Goal: Find specific page/section: Find specific page/section

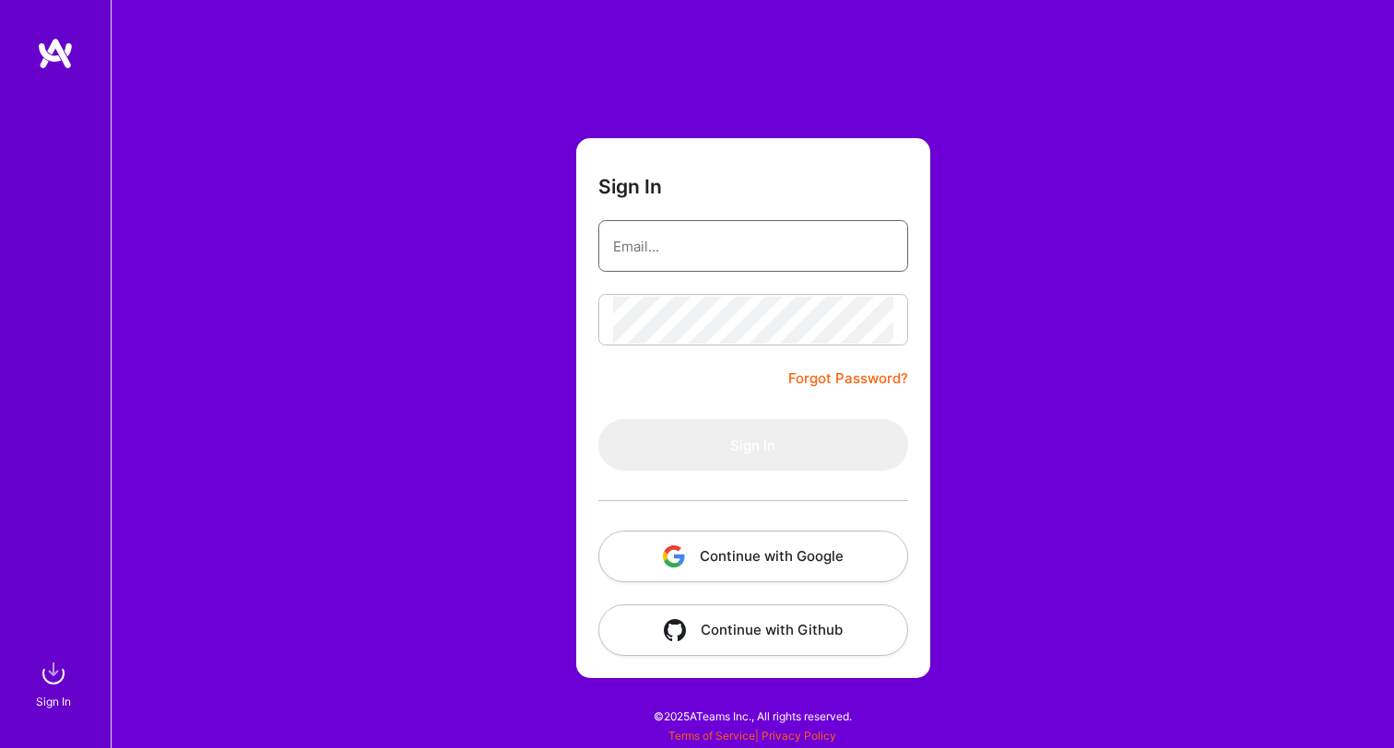
type input "[PERSON_NAME][EMAIL_ADDRESS][DOMAIN_NAME]"
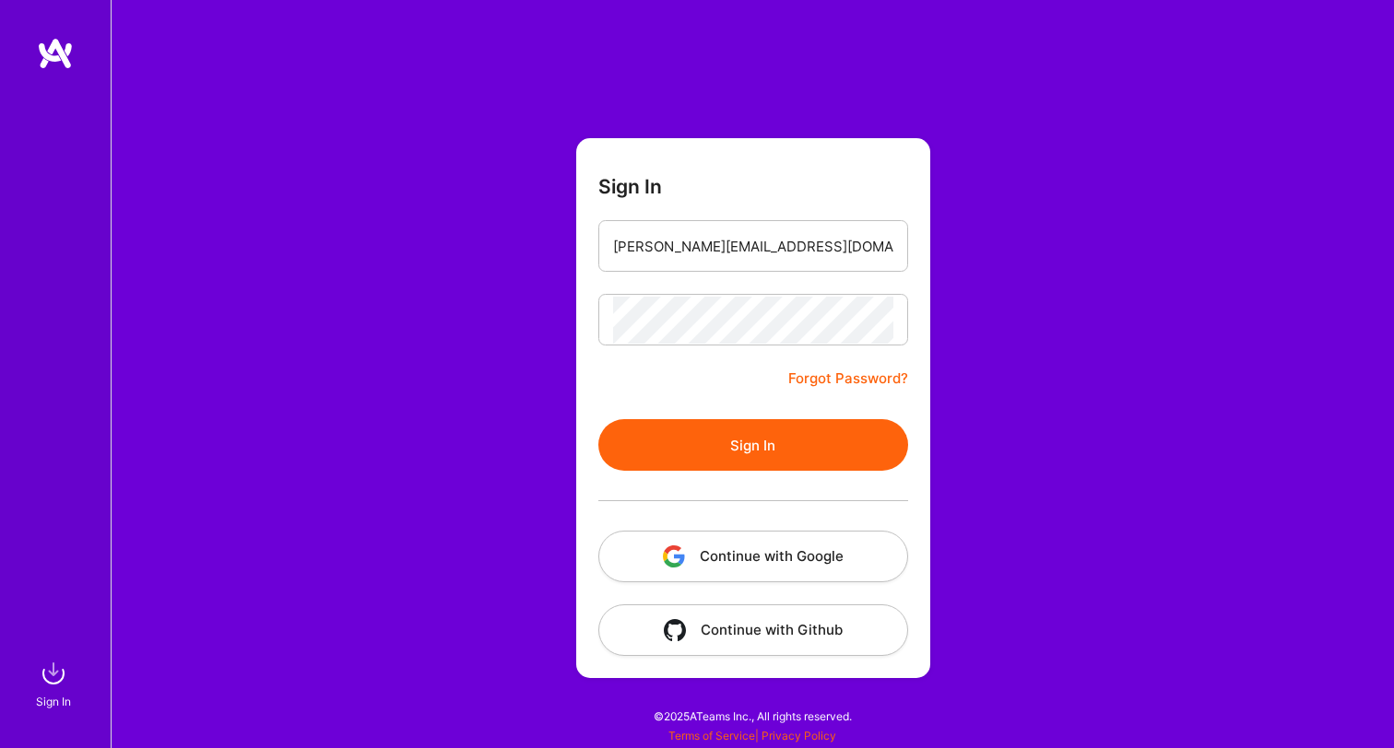
click at [762, 447] on button "Sign In" at bounding box center [753, 445] width 310 height 52
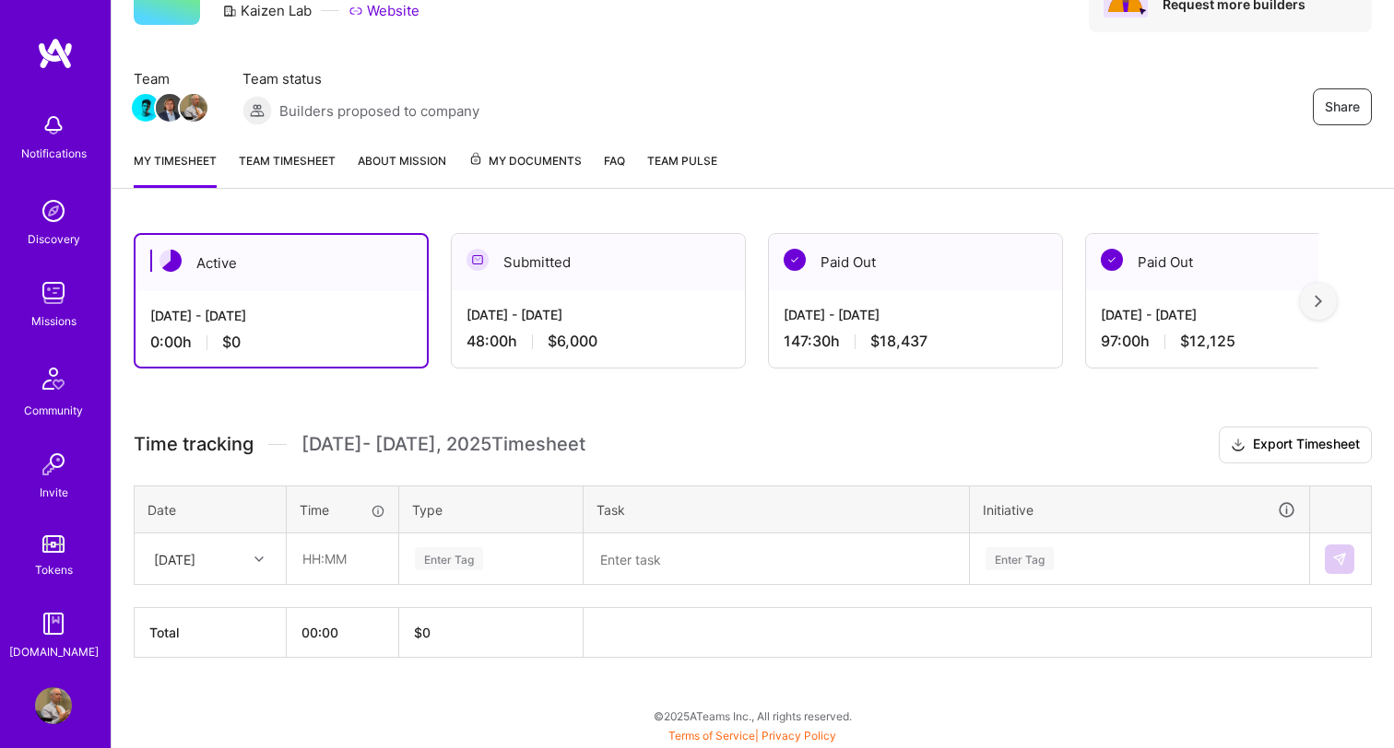
scroll to position [106, 0]
click at [302, 159] on link "Team timesheet" at bounding box center [287, 169] width 97 height 37
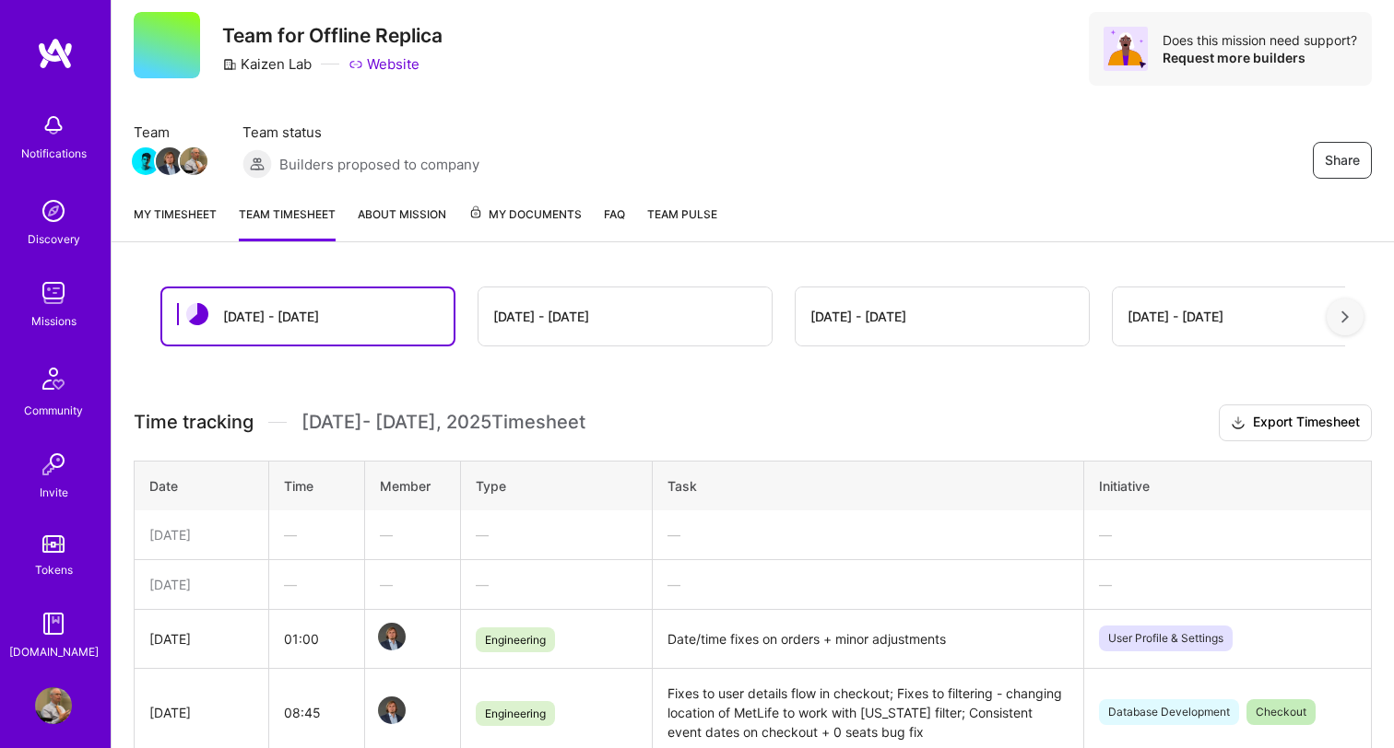
scroll to position [53, 0]
click at [588, 317] on div "[DATE] - [DATE]" at bounding box center [624, 317] width 293 height 58
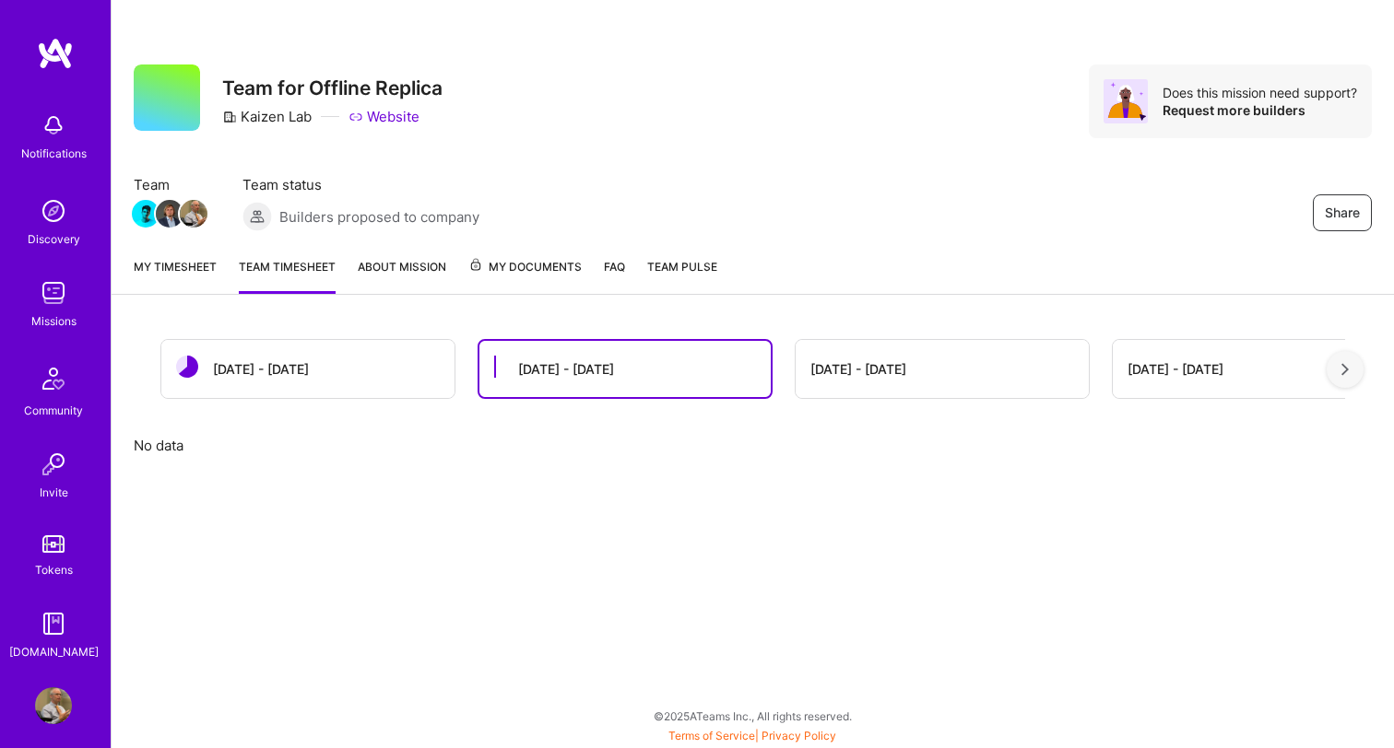
scroll to position [0, 0]
click at [832, 362] on div "[DATE] - [DATE]" at bounding box center [858, 368] width 96 height 19
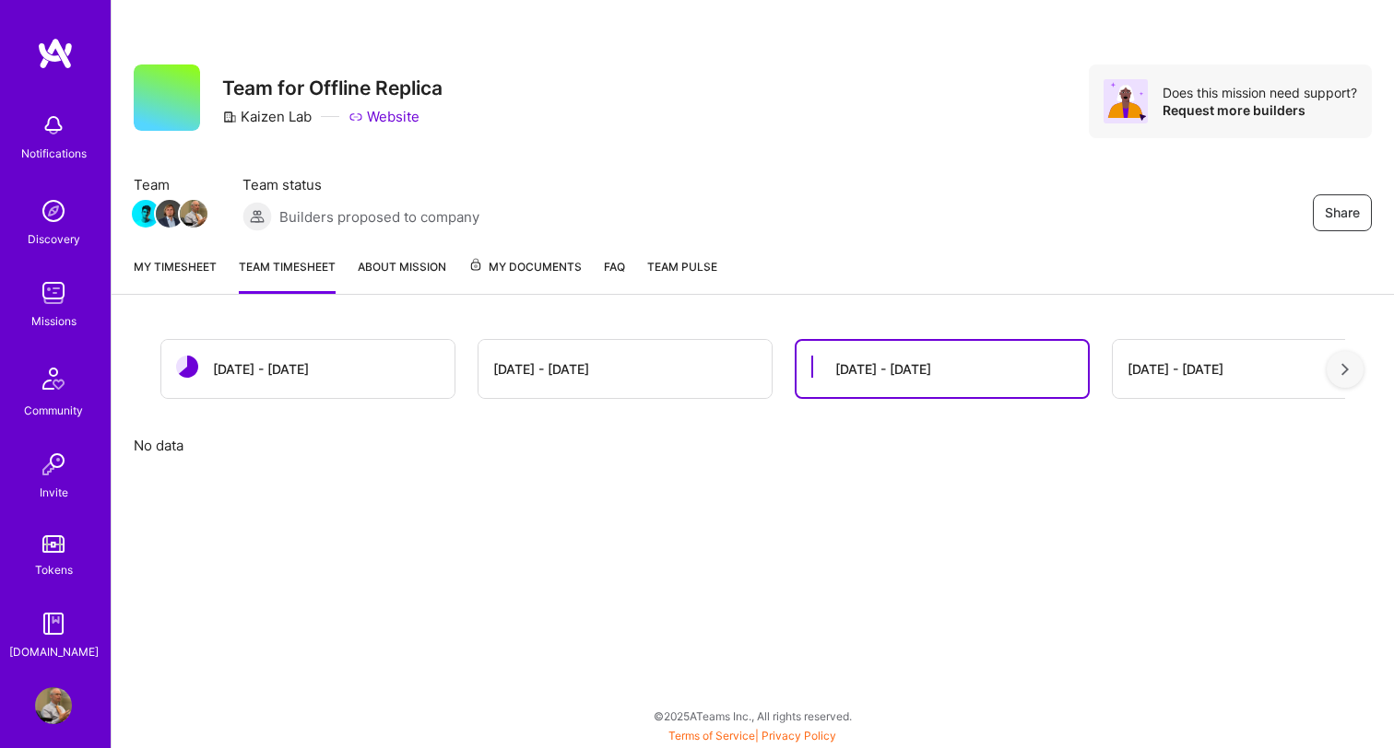
click at [567, 373] on div "[DATE] - [DATE]" at bounding box center [541, 368] width 96 height 19
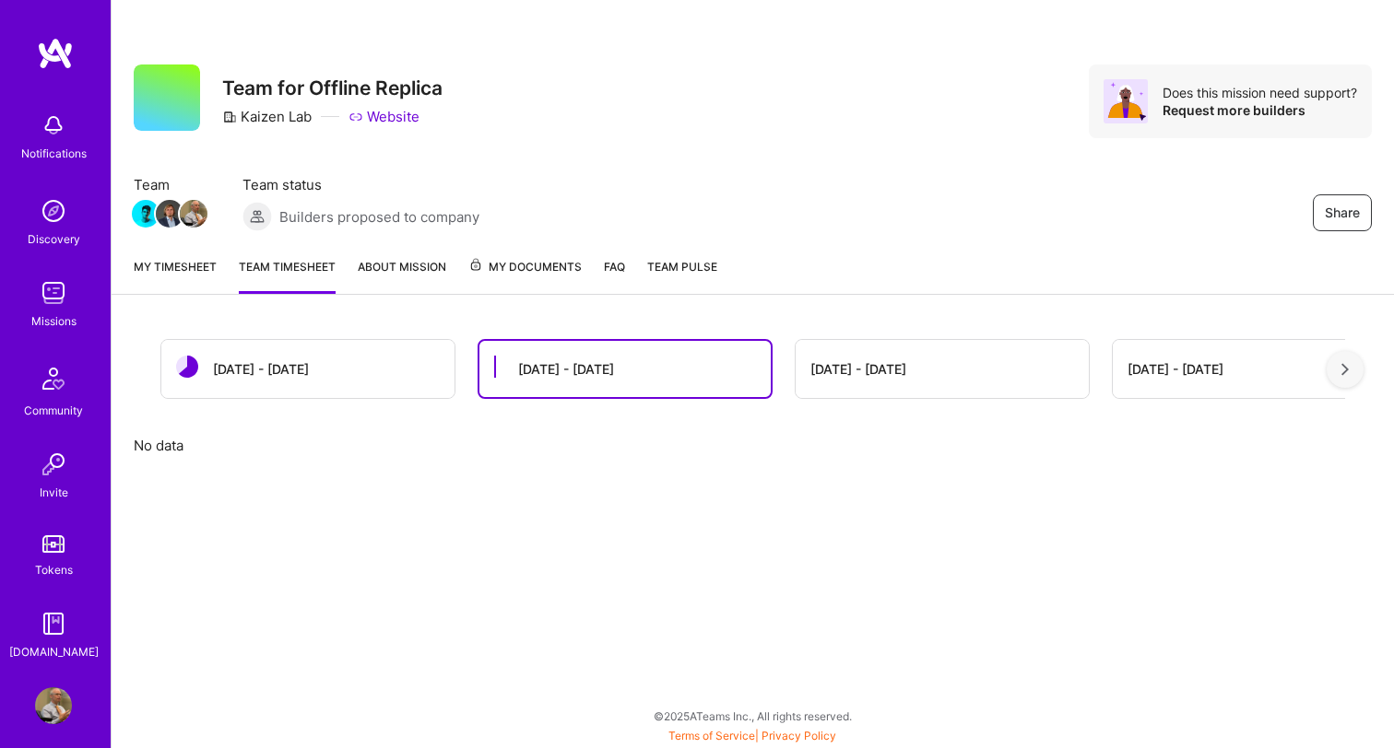
click at [1166, 372] on div "[DATE] - [DATE]" at bounding box center [1175, 368] width 96 height 19
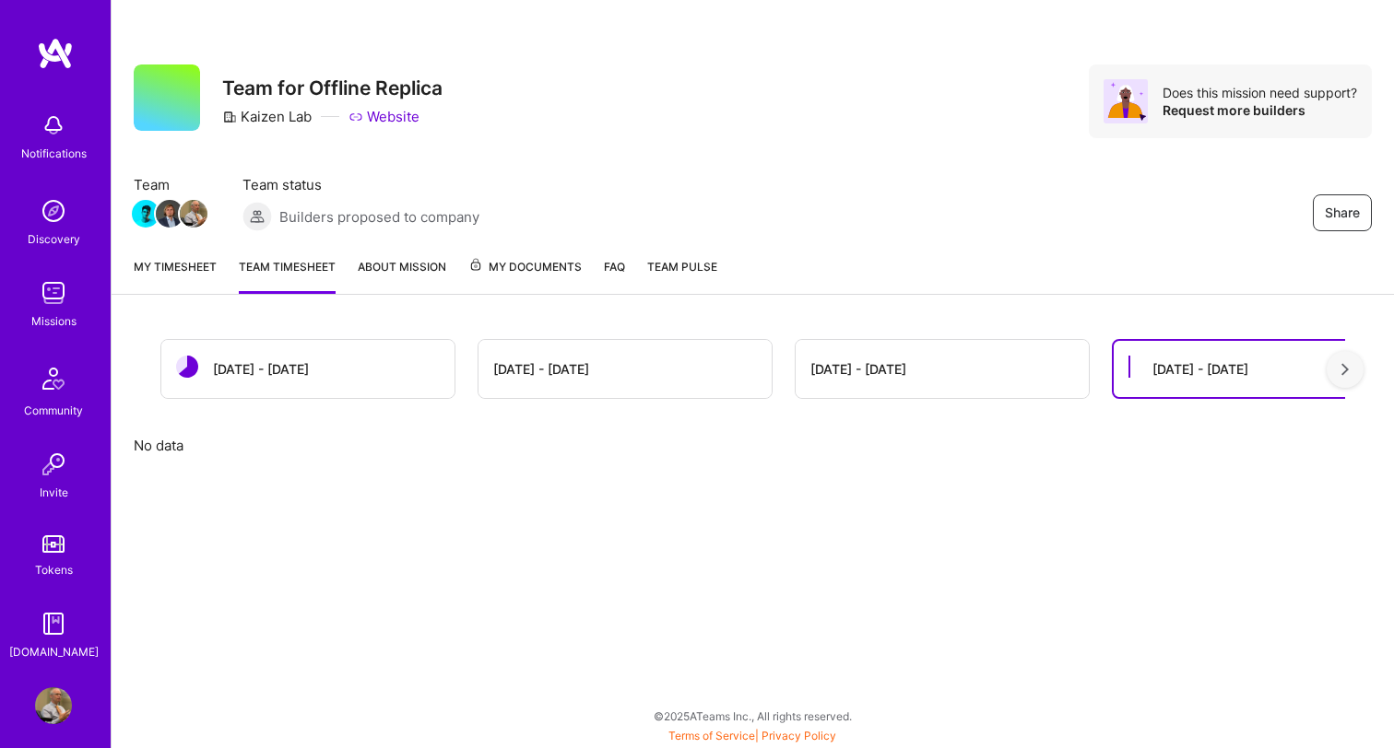
click at [173, 267] on link "My timesheet" at bounding box center [175, 275] width 83 height 37
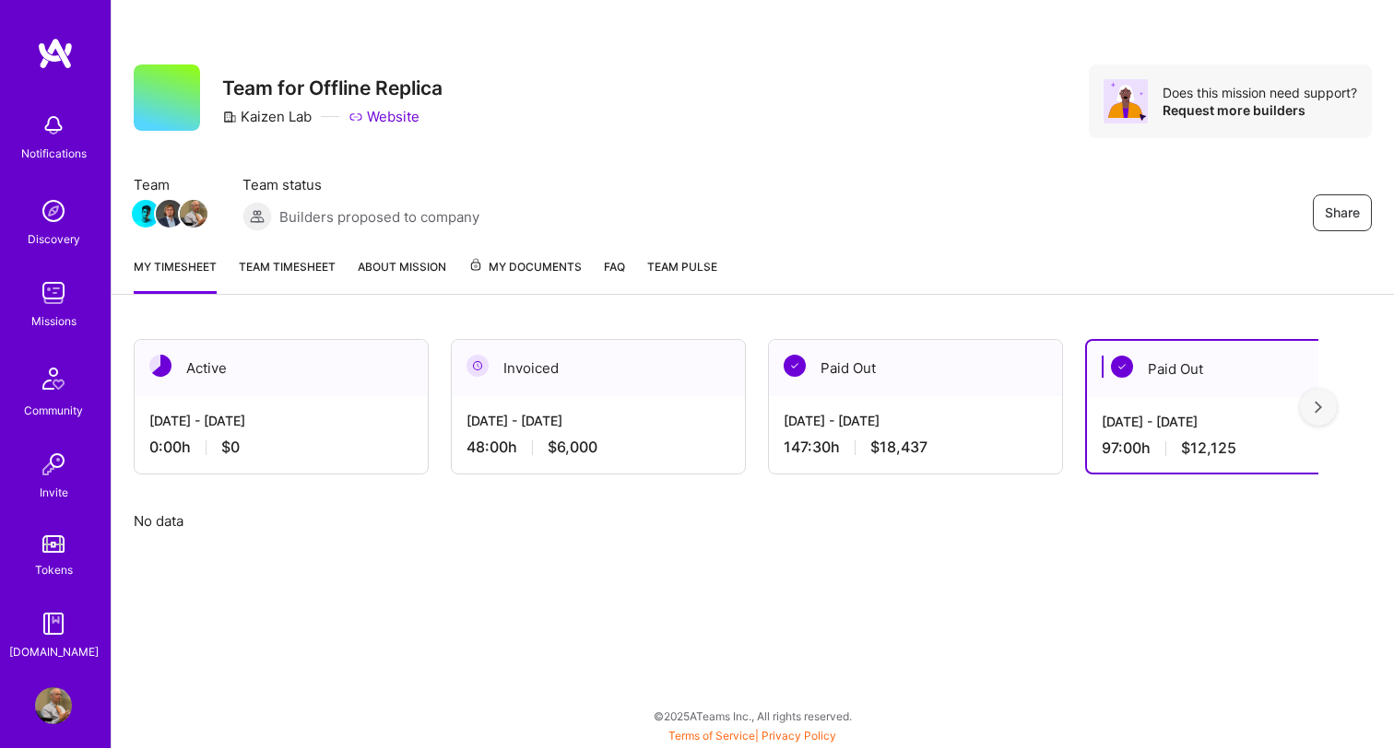
click at [253, 397] on div "[DATE] - [DATE] 0:00 h $0" at bounding box center [281, 434] width 293 height 76
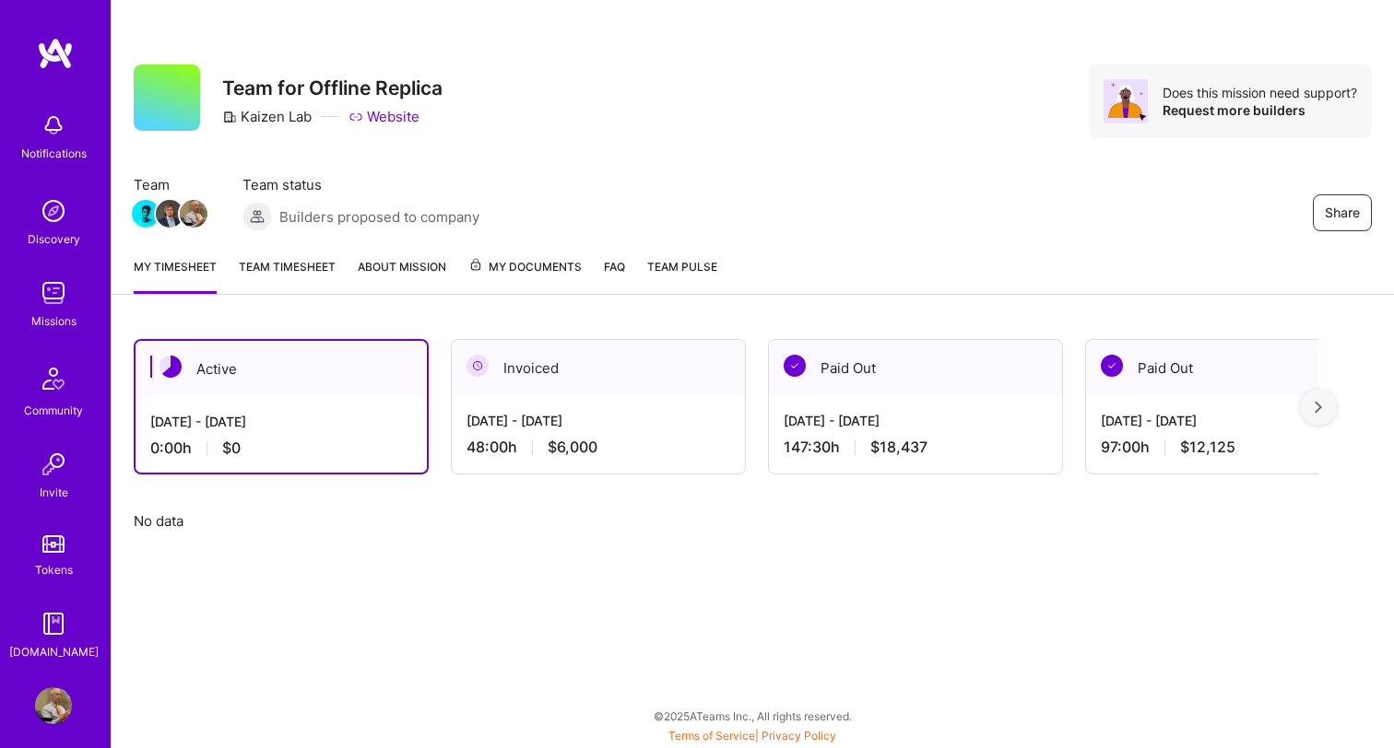
click at [540, 426] on div "[DATE] - [DATE]" at bounding box center [598, 420] width 264 height 19
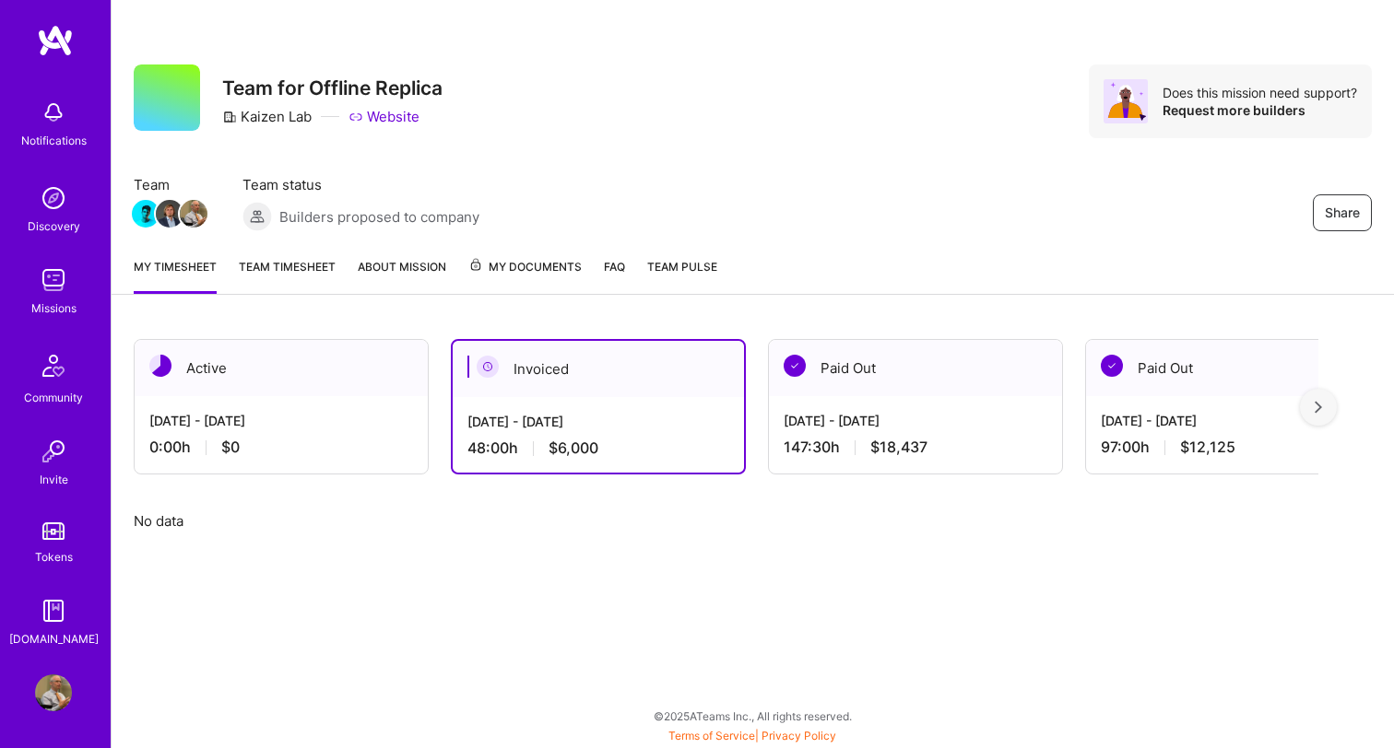
scroll to position [13, 0]
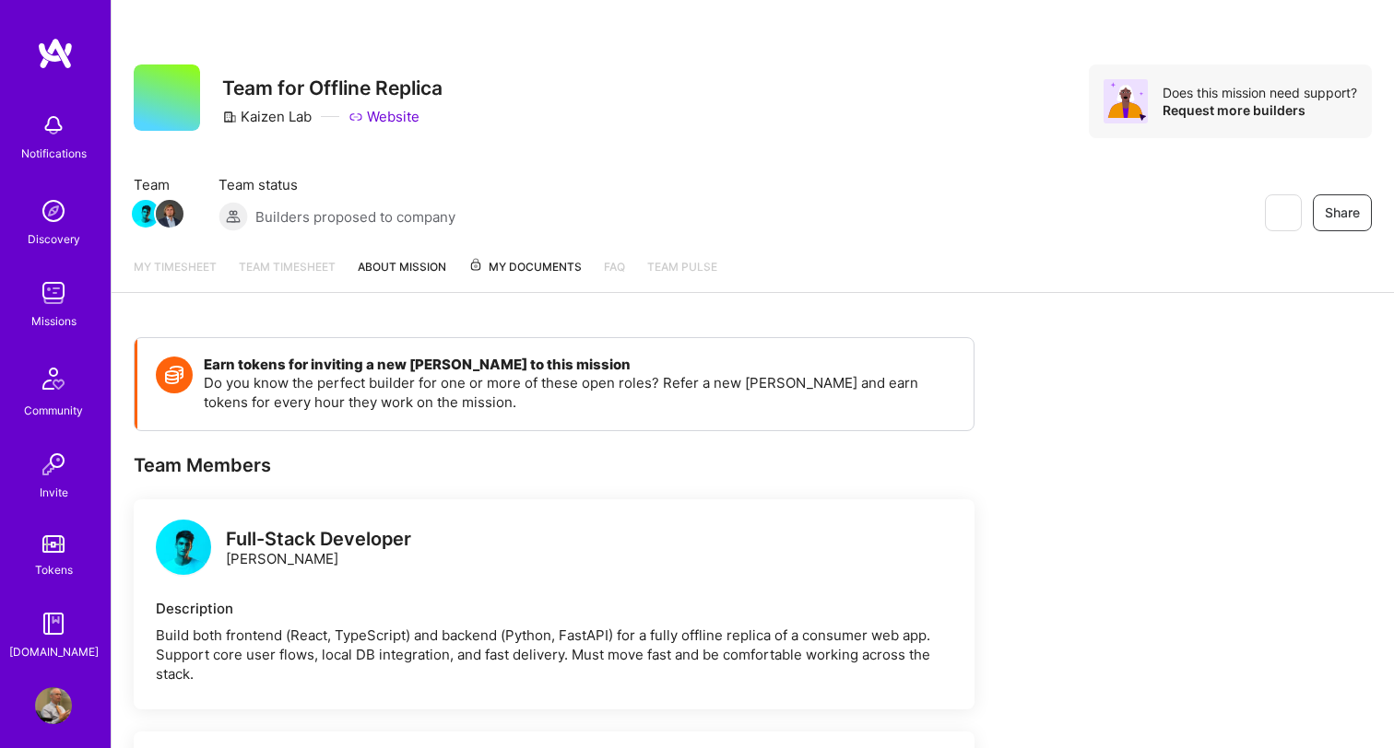
click at [531, 265] on span "My Documents" at bounding box center [524, 267] width 113 height 20
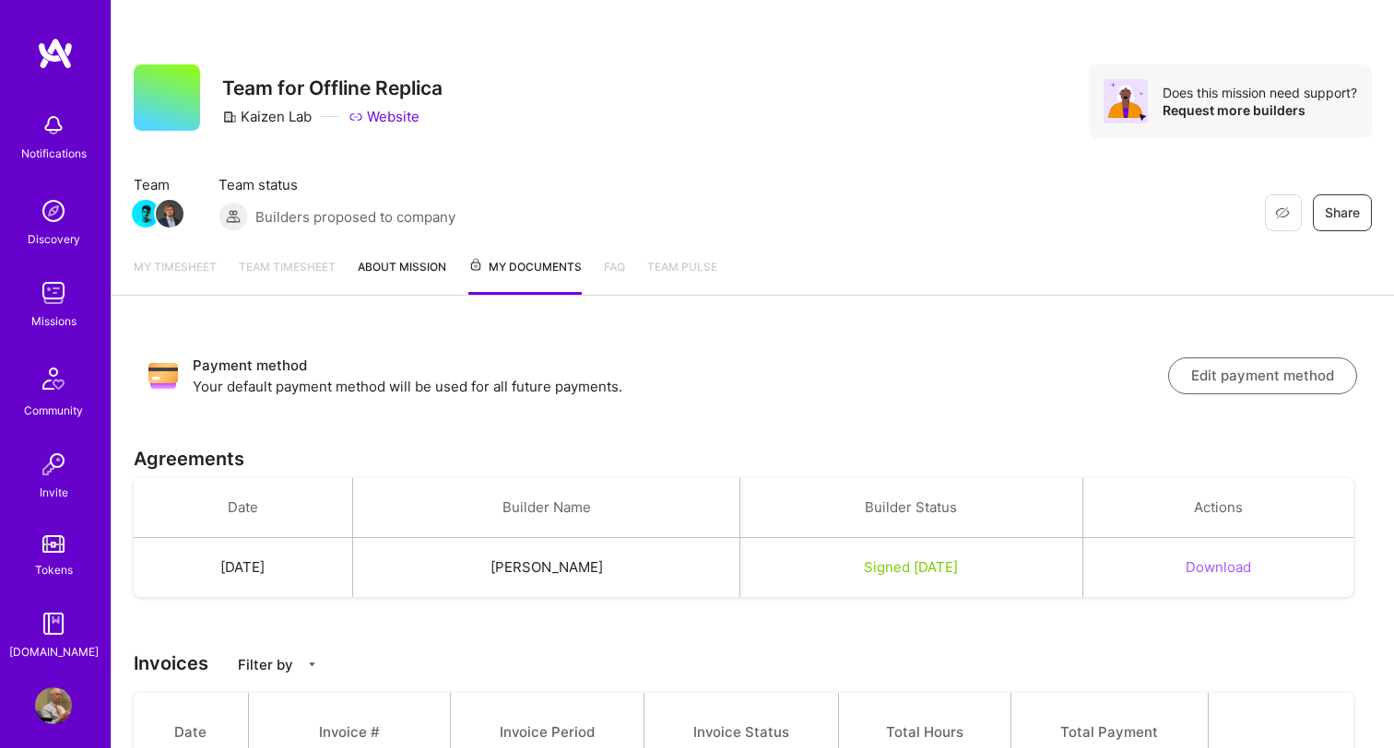
click at [412, 261] on link "About Mission" at bounding box center [402, 276] width 88 height 38
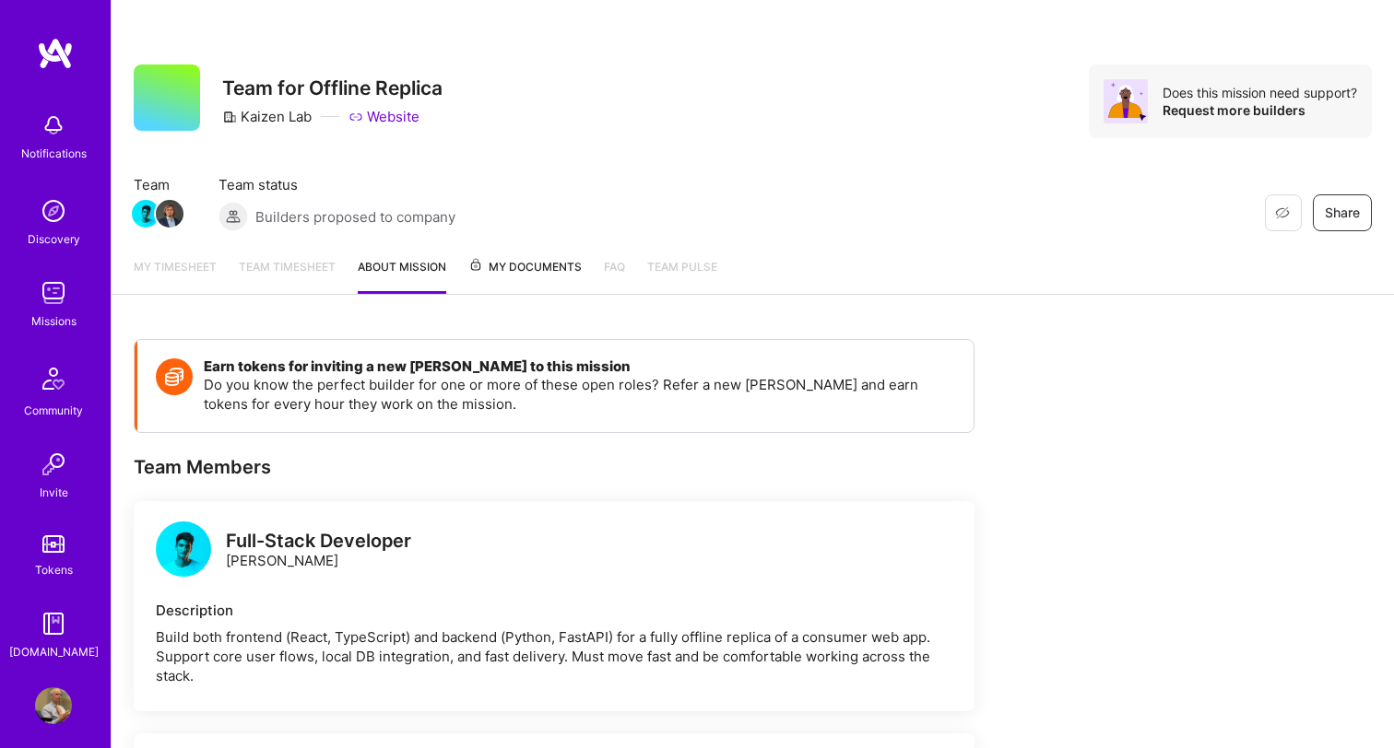
click at [51, 707] on img at bounding box center [53, 706] width 37 height 37
